Goal: Task Accomplishment & Management: Manage account settings

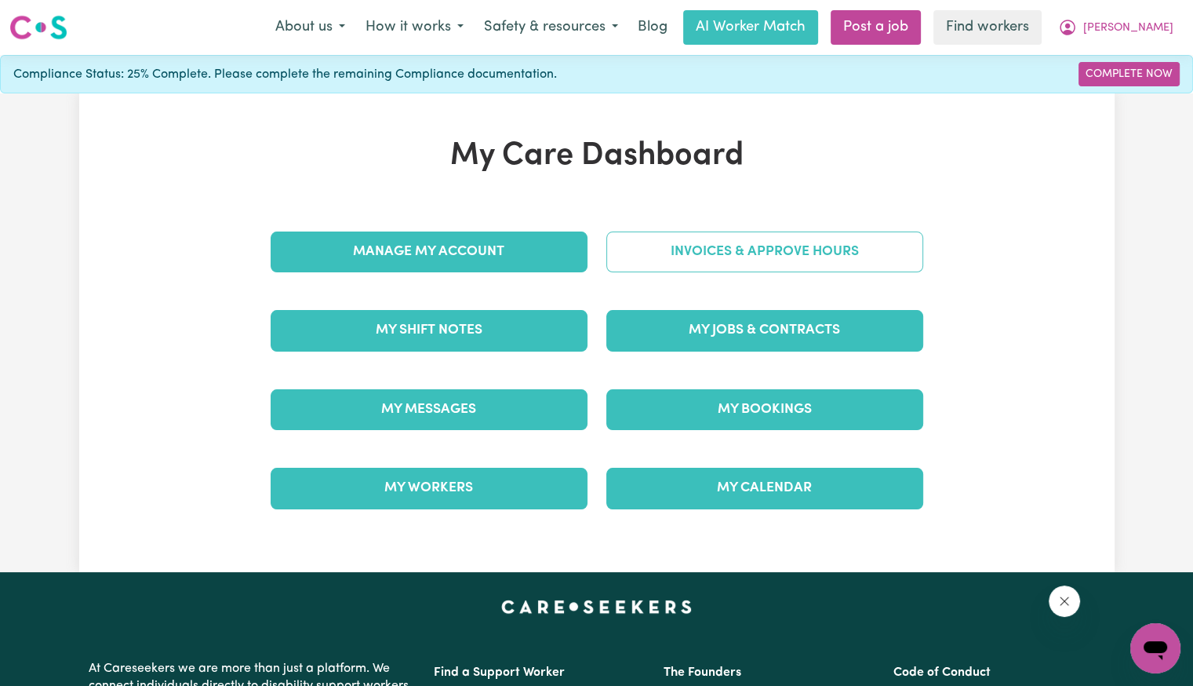
click at [723, 256] on link "Invoices & Approve Hours" at bounding box center [764, 251] width 317 height 41
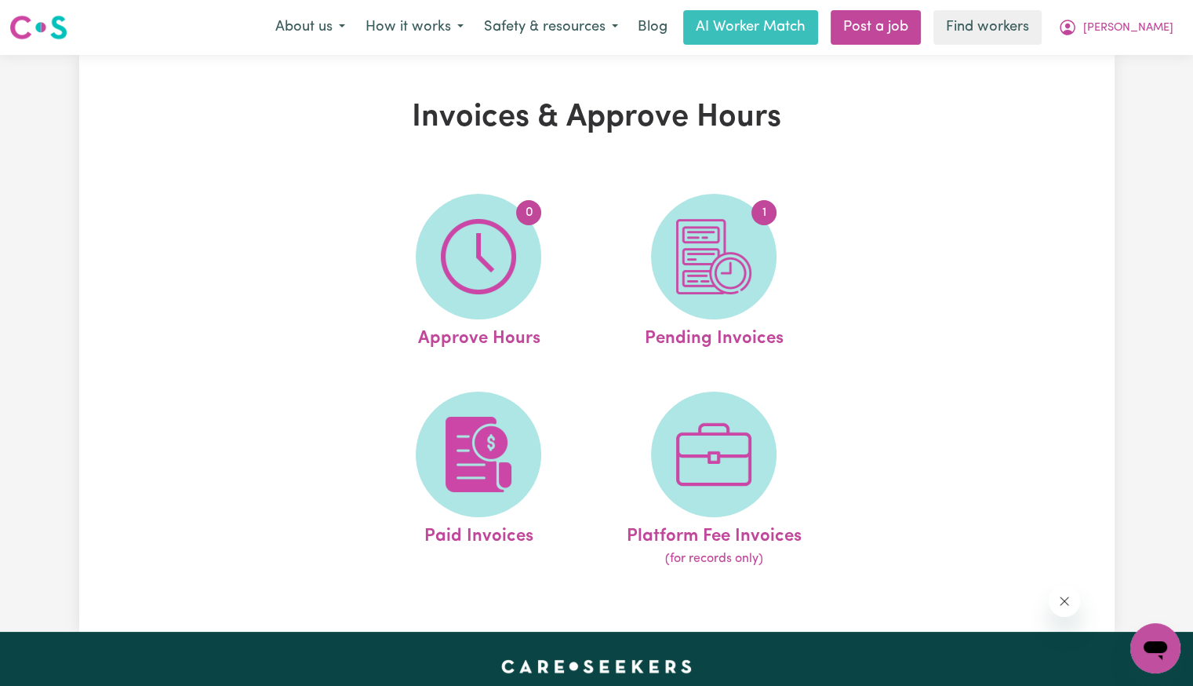
click at [723, 256] on img at bounding box center [713, 256] width 75 height 75
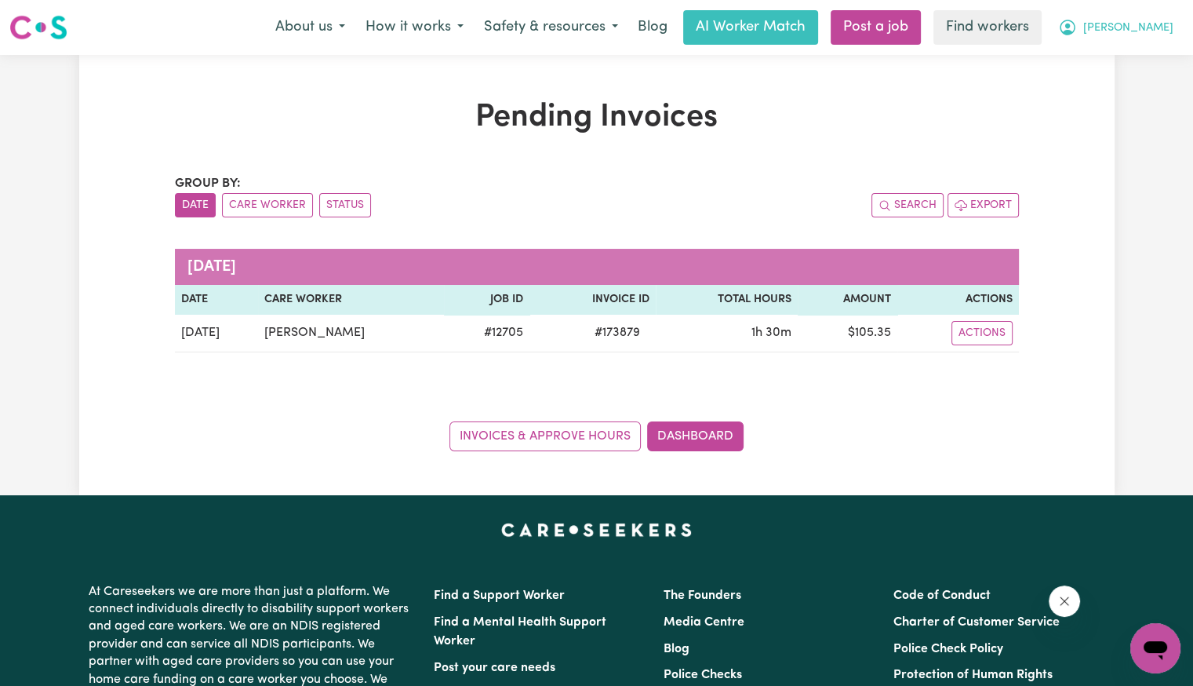
click at [1137, 21] on span "[PERSON_NAME]" at bounding box center [1128, 28] width 90 height 17
click at [1134, 85] on link "Logout" at bounding box center [1121, 90] width 124 height 30
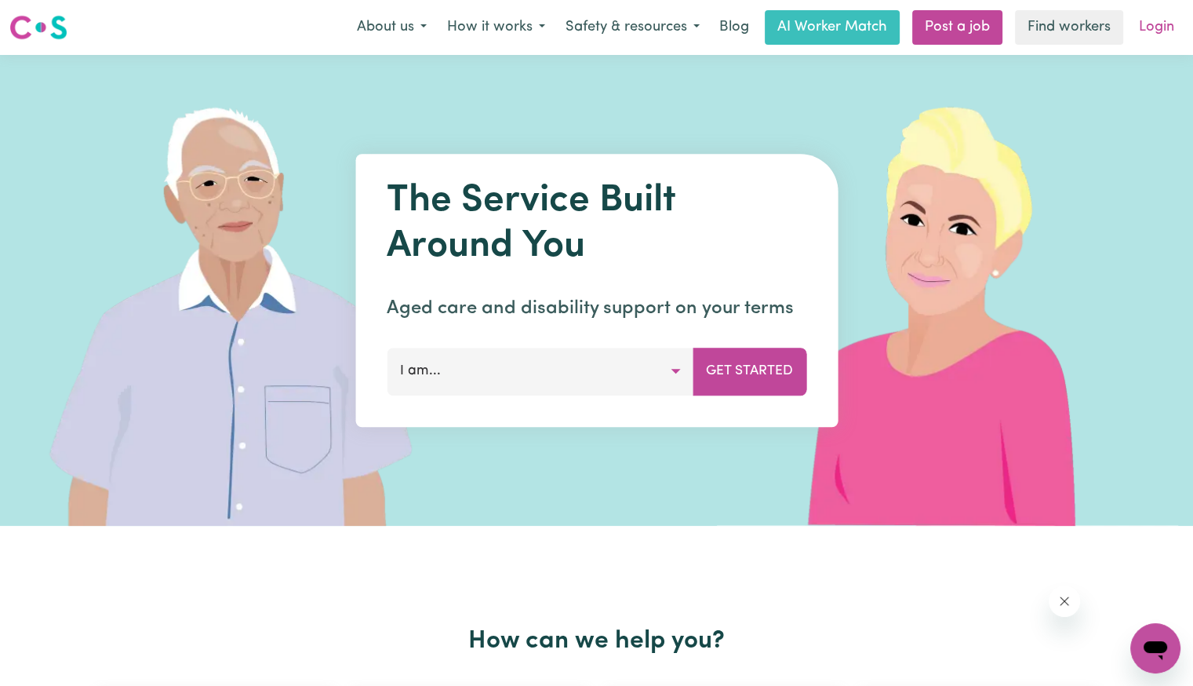
click at [1174, 20] on link "Login" at bounding box center [1157, 27] width 54 height 35
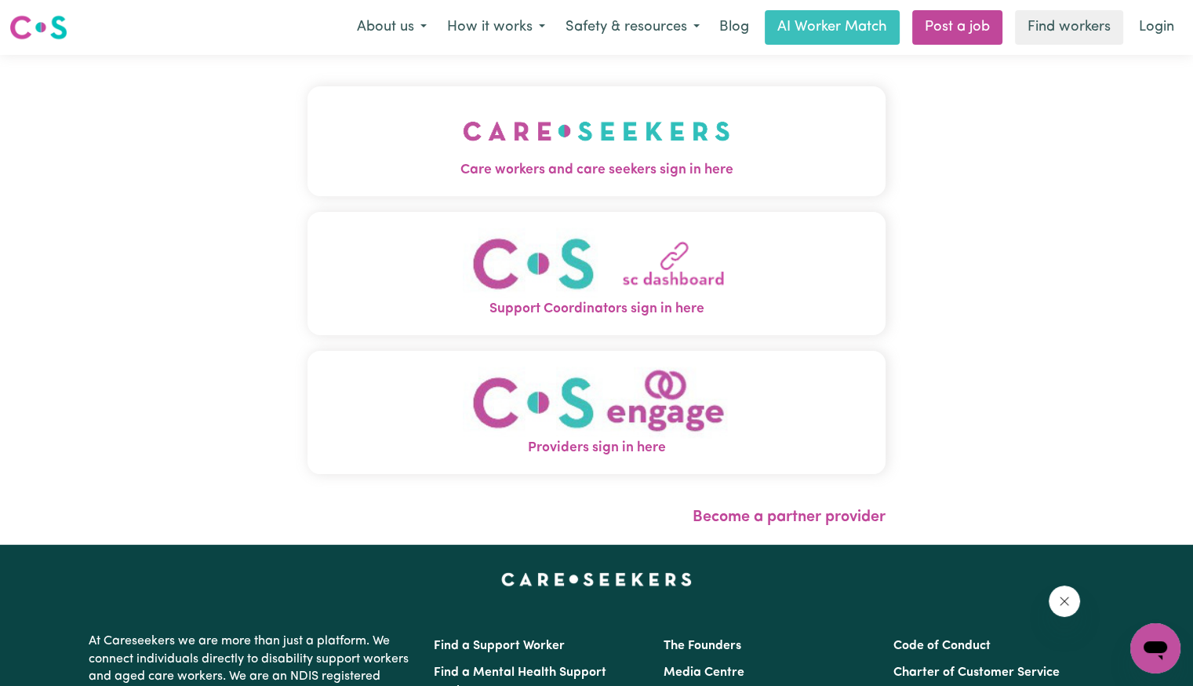
click at [543, 122] on img "Care workers and care seekers sign in here" at bounding box center [597, 131] width 268 height 58
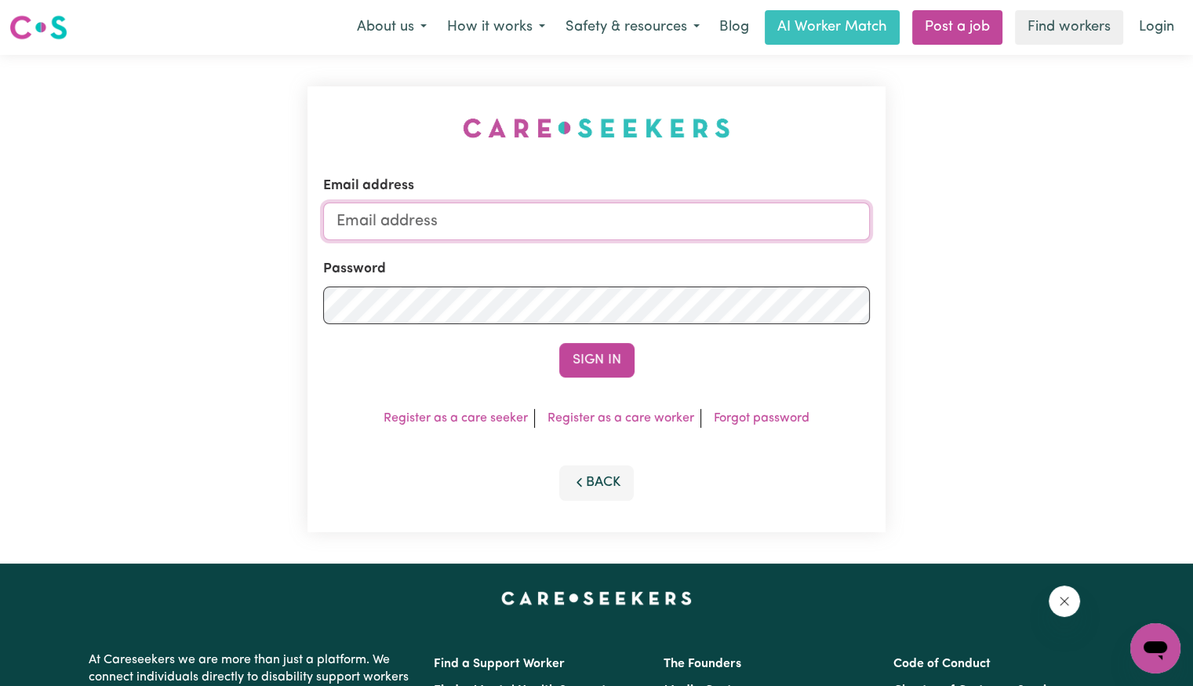
drag, startPoint x: 537, startPoint y: 212, endPoint x: 530, endPoint y: 217, distance: 8.5
click at [537, 212] on input "Email address" at bounding box center [596, 221] width 547 height 38
drag, startPoint x: 424, startPoint y: 222, endPoint x: 707, endPoint y: 227, distance: 283.2
click at [707, 227] on input "[EMAIL_ADDRESS][DOMAIN_NAME]" at bounding box center [596, 221] width 547 height 38
paste input "alexandermcdonald"
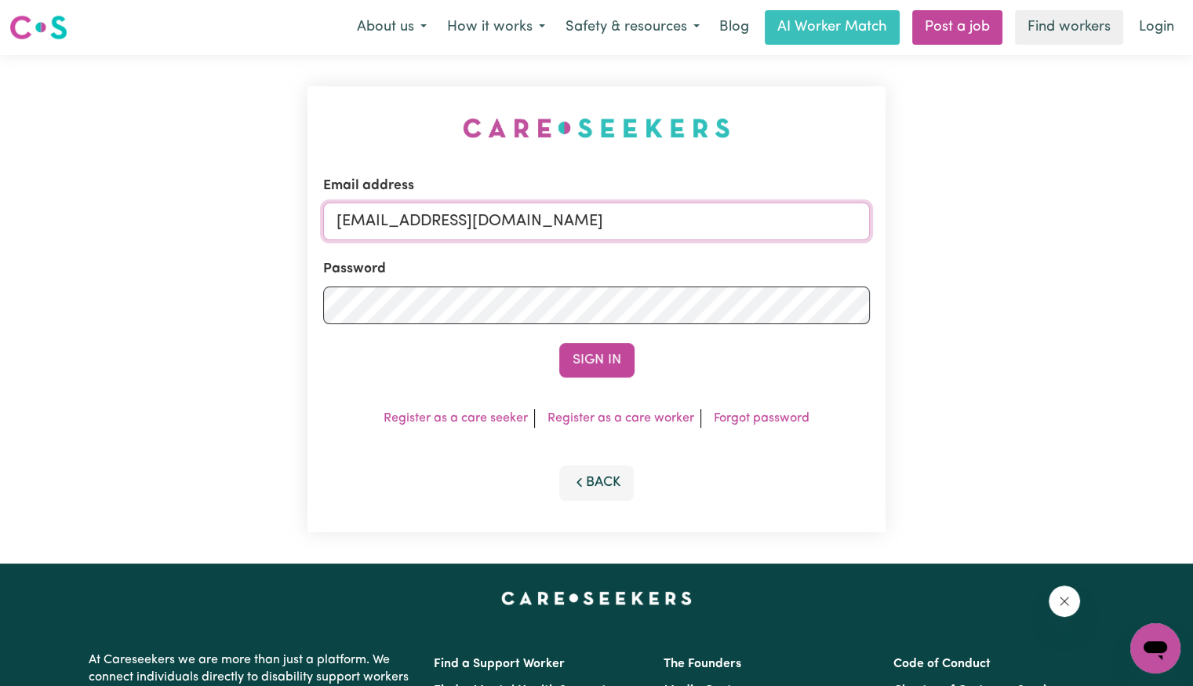
type input "[EMAIL_ADDRESS][DOMAIN_NAME]"
click at [559, 343] on button "Sign In" at bounding box center [596, 360] width 75 height 35
